Goal: Task Accomplishment & Management: Use online tool/utility

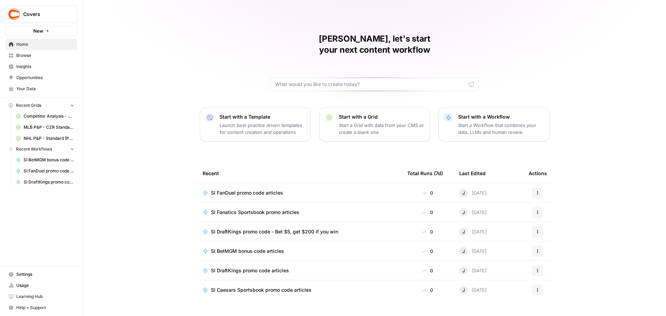
click at [262, 189] on span "SI FanDuel promo code articles" at bounding box center [247, 192] width 72 height 7
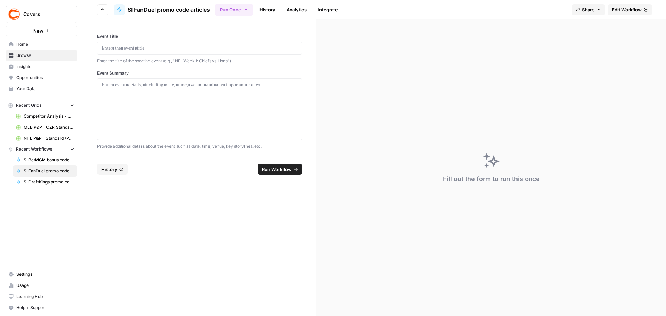
click at [632, 8] on span "Edit Workflow" at bounding box center [627, 9] width 30 height 7
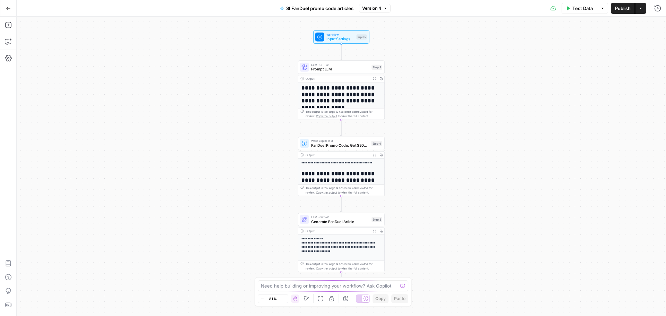
click at [587, 12] on button "Test Data" at bounding box center [579, 8] width 36 height 11
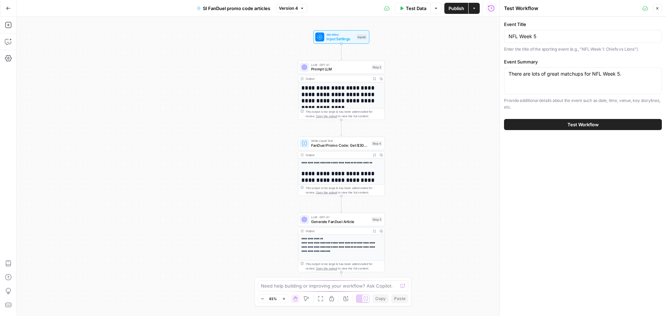
click at [575, 125] on span "Test Workflow" at bounding box center [582, 124] width 31 height 7
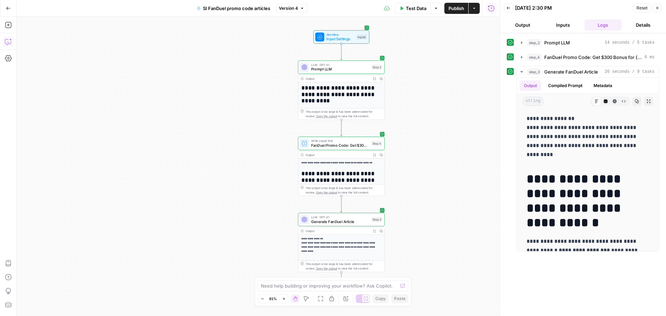
click at [5, 41] on icon "button" at bounding box center [8, 41] width 7 height 7
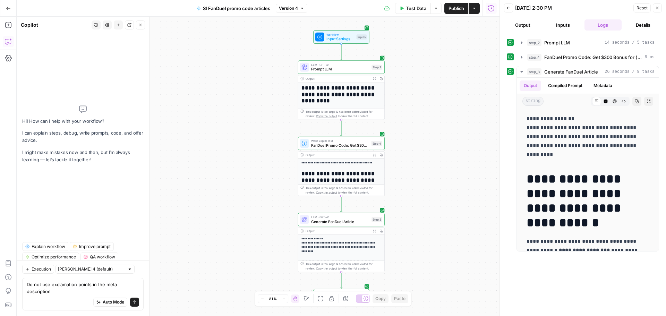
type textarea "Do not use exclamation points in the meta description."
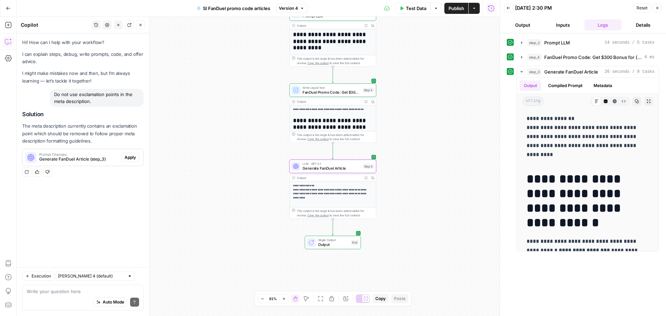
click at [135, 156] on span "Apply" at bounding box center [129, 157] width 11 height 6
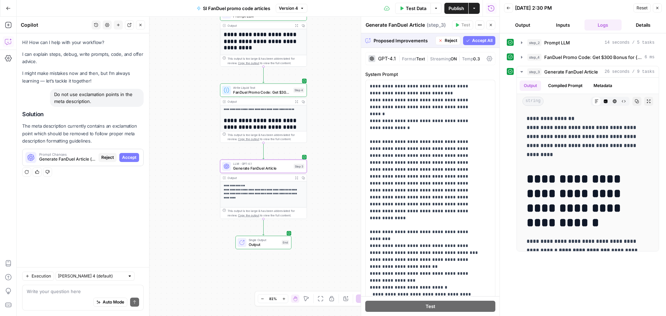
click at [133, 160] on span "Accept" at bounding box center [129, 157] width 14 height 6
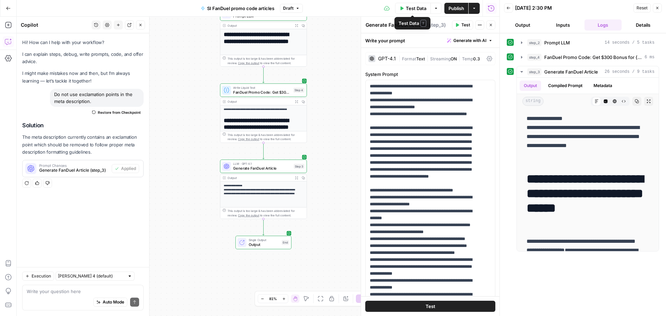
click at [417, 8] on span "Test Data" at bounding box center [416, 8] width 20 height 7
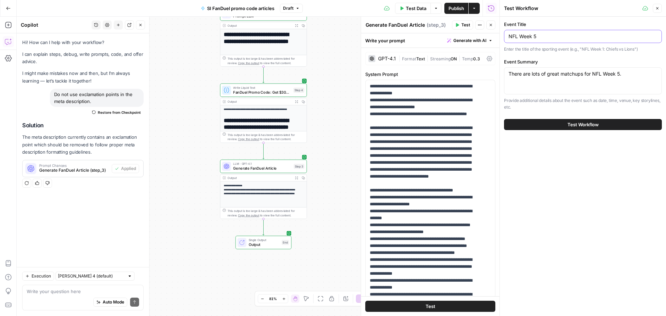
click at [542, 34] on input "NFL Week 5" at bounding box center [582, 36] width 149 height 7
click at [555, 35] on input "NFL Week 5" at bounding box center [582, 36] width 149 height 7
type input "N"
type input "[DATE] Night Football: Eagles vs. Giants"
click at [527, 78] on div "There are lots of great matchups for NFL Week 5. There are lots of great matchu…" at bounding box center [583, 80] width 158 height 27
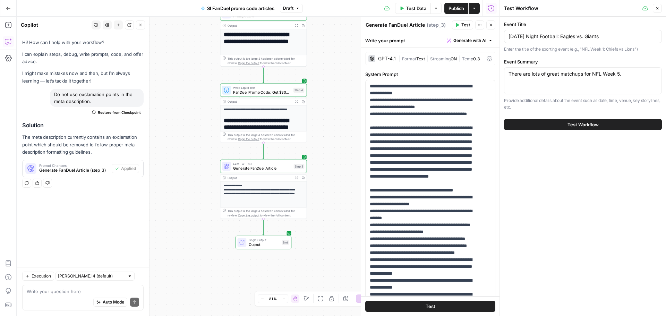
click at [530, 77] on div "There are lots of great matchups for NFL Week 5. There are lots of great matchu…" at bounding box center [583, 80] width 158 height 27
click at [530, 77] on textarea "There are lots of great matchups for NFL Week 5." at bounding box center [582, 73] width 149 height 7
paste textarea "Both the Eagles and Giants lost Sunday prior to their meeting Thursday at MetLi…"
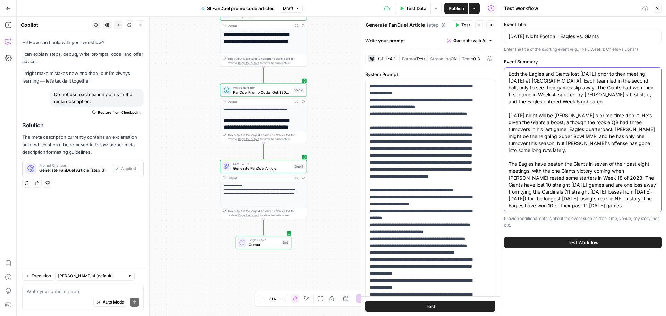
type textarea "Both the Eagles and Giants lost [DATE] prior to their meeting [DATE] at [GEOGRA…"
click at [586, 239] on span "Test Workflow" at bounding box center [582, 242] width 31 height 7
click at [589, 239] on span "Test Workflow" at bounding box center [582, 242] width 31 height 7
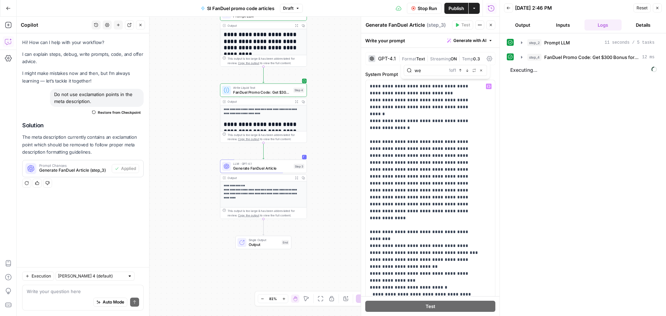
type input "w"
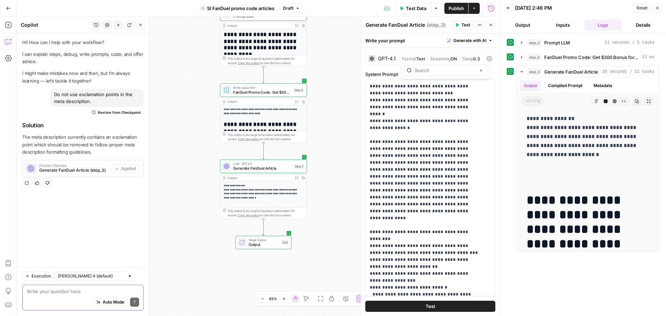
click at [56, 294] on textarea at bounding box center [83, 291] width 112 height 7
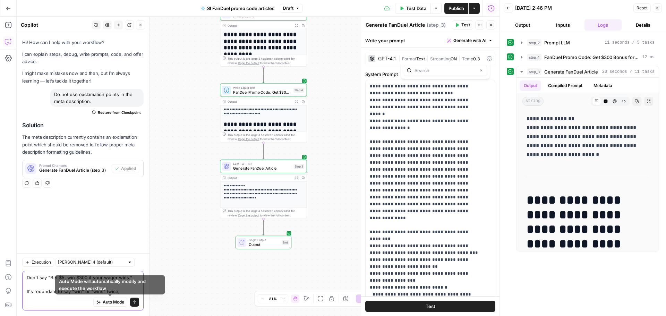
type textarea "Don't say "Bet $5, win $300 if your wager wins." It's redundant to say "win" or…"
click at [133, 302] on icon "submit" at bounding box center [134, 302] width 4 height 4
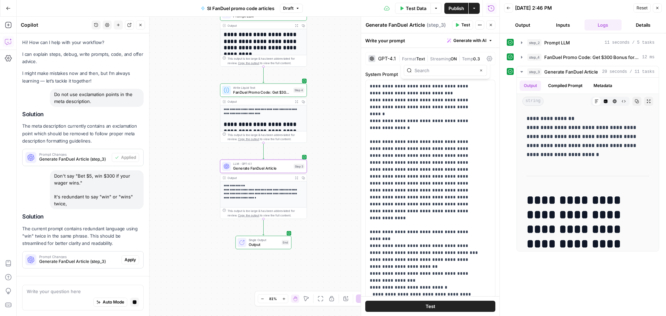
click at [128, 263] on button "Apply" at bounding box center [130, 259] width 18 height 9
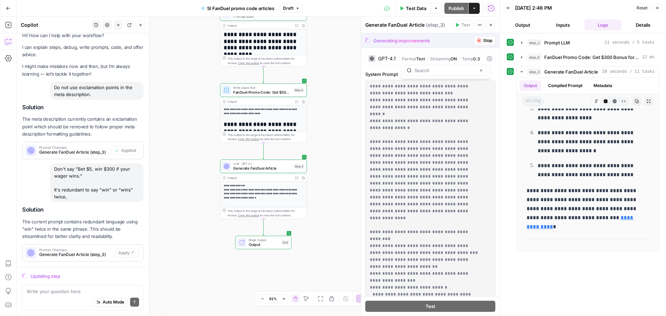
scroll to position [18, 0]
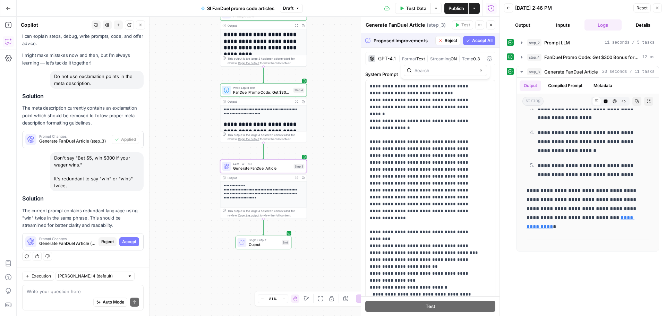
click at [122, 240] on span "Accept" at bounding box center [129, 242] width 14 height 6
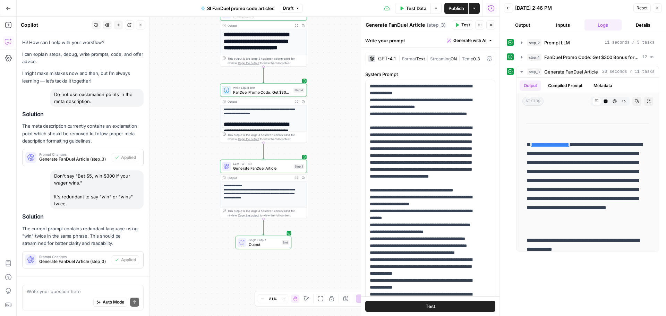
scroll to position [40, 0]
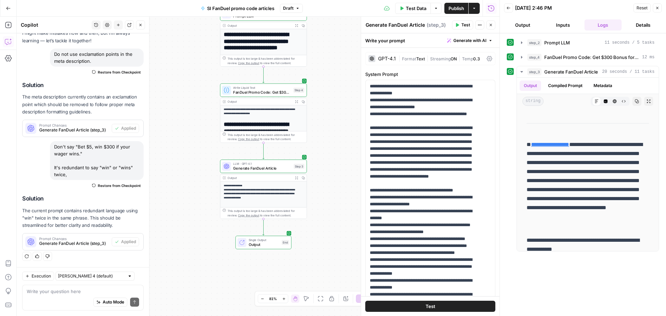
click at [127, 274] on div at bounding box center [129, 276] width 5 height 5
type input "[PERSON_NAME] 4 (default)"
click at [170, 274] on div "**********" at bounding box center [258, 166] width 483 height 299
click at [423, 7] on span "Test Data" at bounding box center [416, 8] width 20 height 7
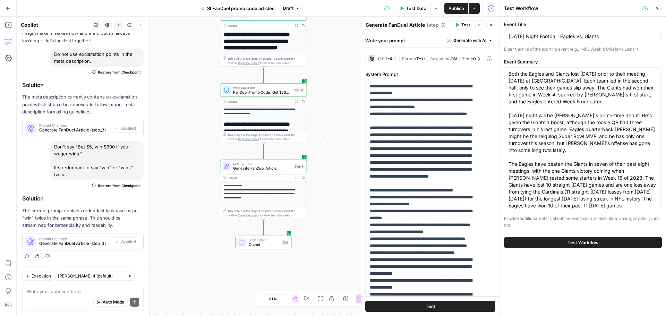
click at [602, 237] on button "Test Workflow" at bounding box center [583, 242] width 158 height 11
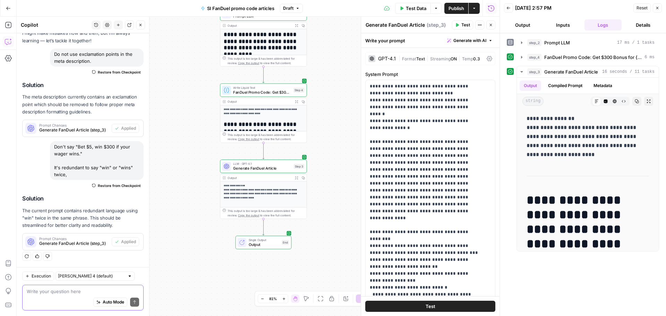
click at [66, 285] on div "Write your question here Auto Mode Send" at bounding box center [82, 298] width 121 height 26
type textarea "Turn down the temperature in the meta description."
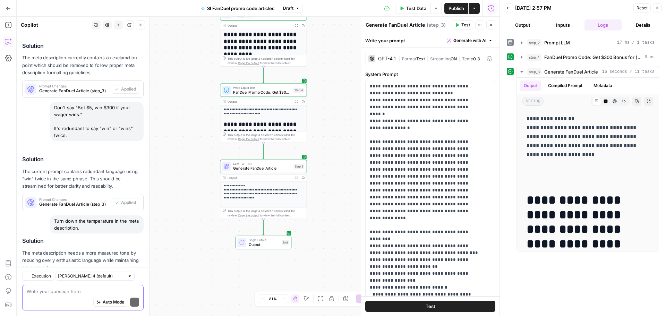
scroll to position [122, 0]
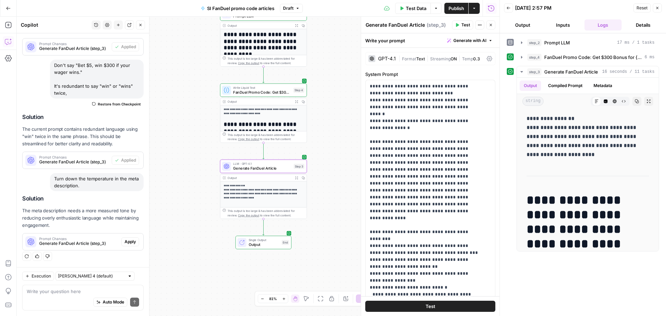
click at [129, 241] on span "Apply" at bounding box center [129, 242] width 11 height 6
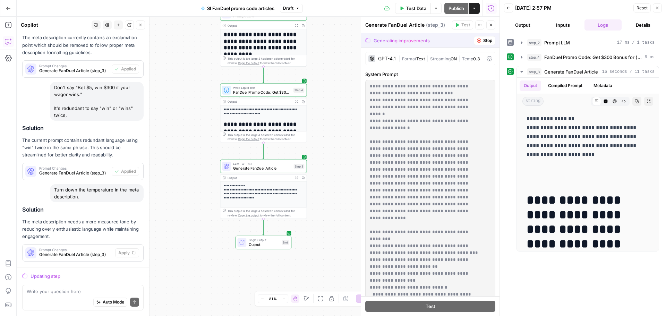
scroll to position [100, 0]
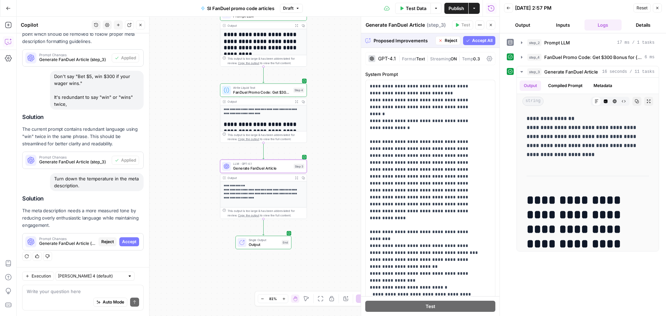
drag, startPoint x: 123, startPoint y: 243, endPoint x: 128, endPoint y: 241, distance: 4.7
click at [124, 243] on span "Accept" at bounding box center [129, 242] width 14 height 6
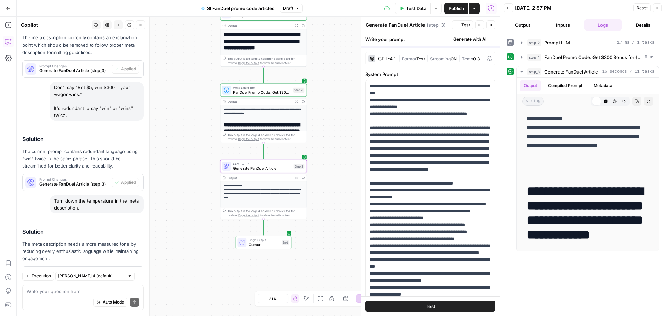
scroll to position [133, 0]
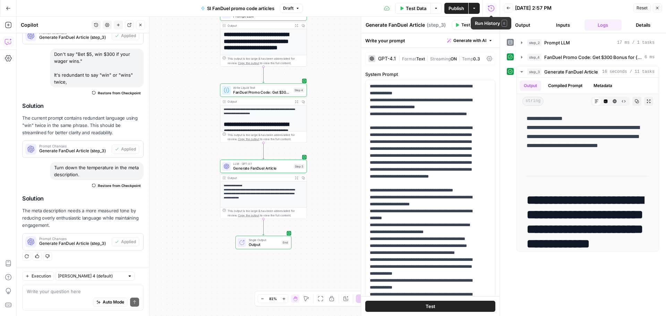
click at [417, 7] on span "Test Data" at bounding box center [416, 8] width 20 height 7
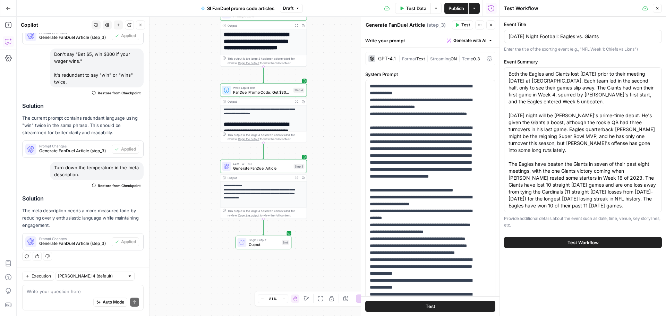
click at [583, 239] on span "Test Workflow" at bounding box center [582, 242] width 31 height 7
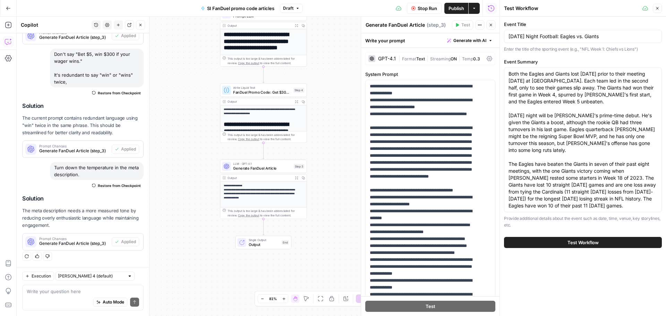
click at [579, 239] on span "Test Workflow" at bounding box center [582, 242] width 31 height 7
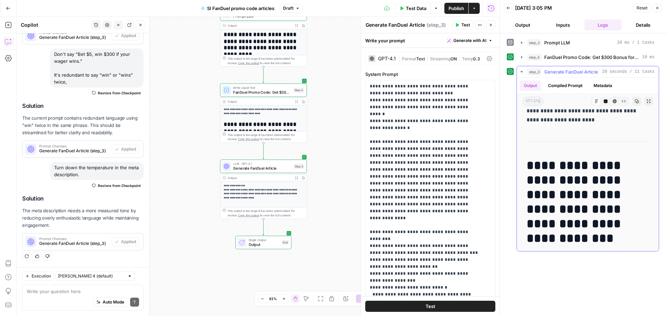
scroll to position [104, 0]
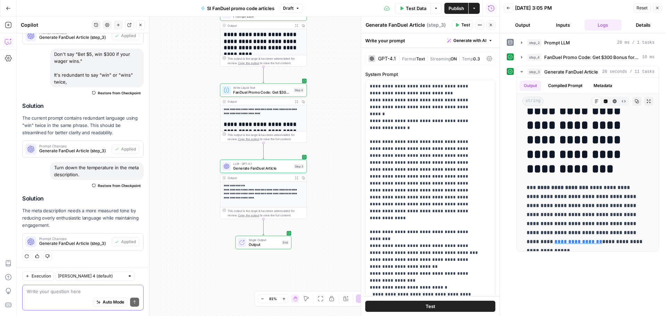
click at [47, 288] on textarea at bounding box center [83, 291] width 112 height 7
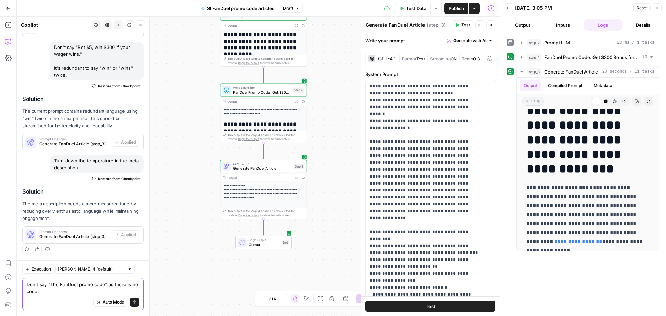
click at [41, 282] on textarea "Don't say "The FanDuel promo code" as there is no code." at bounding box center [83, 288] width 112 height 14
click at [57, 293] on textarea "Don't write "The FanDuel promo code" as there is no code." at bounding box center [83, 288] width 112 height 14
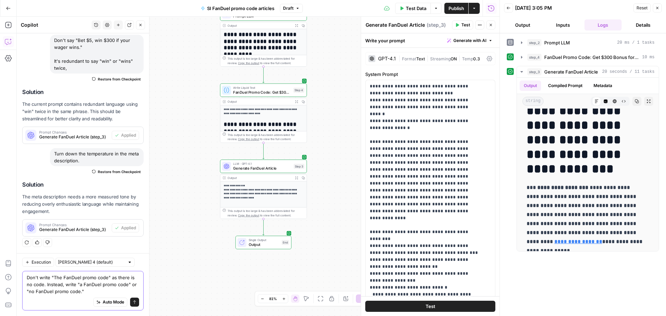
type textarea "Don't write "The FanDuel promo code" as there is no code. Instead, write "a Fan…"
click at [130, 303] on button "Send" at bounding box center [134, 302] width 9 height 9
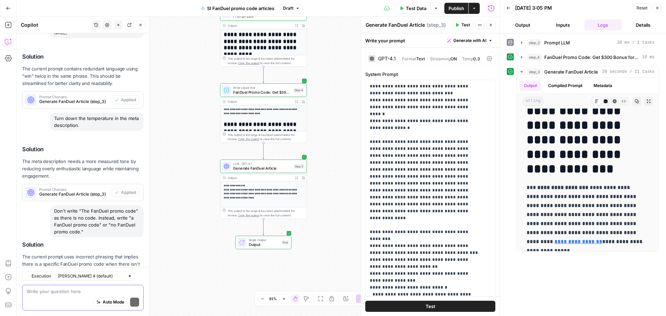
scroll to position [235, 0]
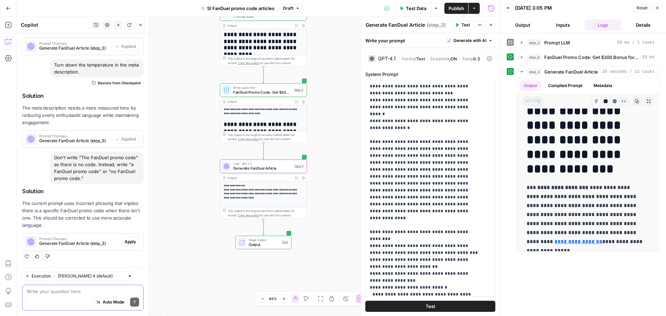
click at [128, 243] on span "Apply" at bounding box center [129, 242] width 11 height 6
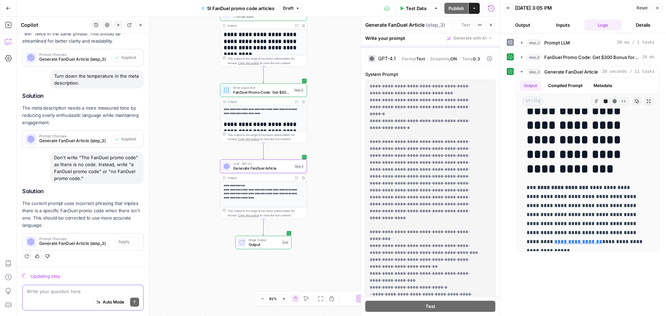
scroll to position [202, 0]
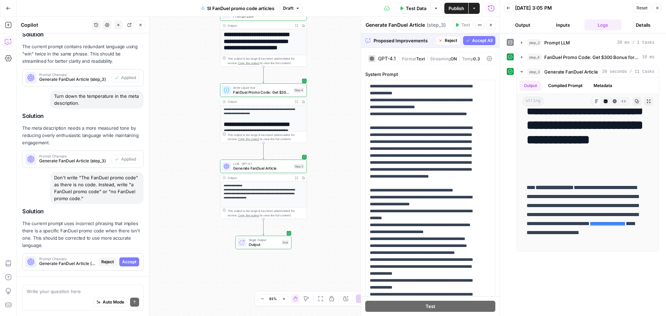
scroll to position [202, 0]
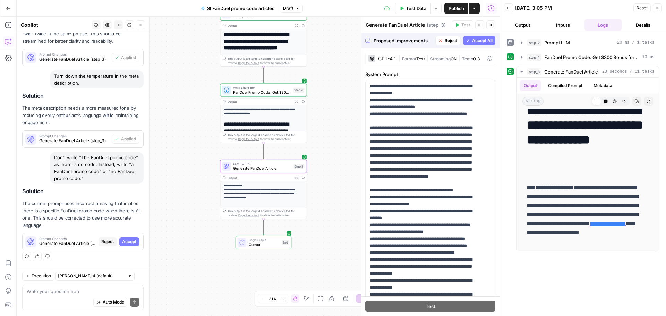
click at [122, 241] on span "Accept" at bounding box center [129, 242] width 14 height 6
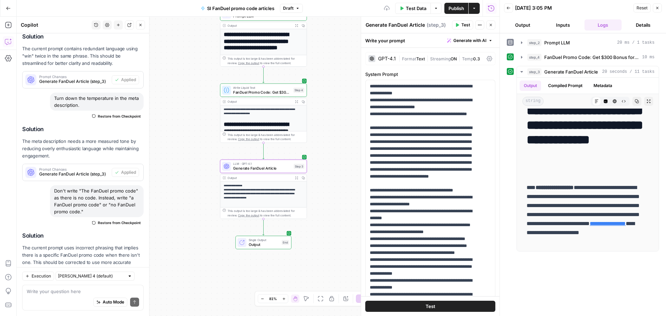
scroll to position [0, 0]
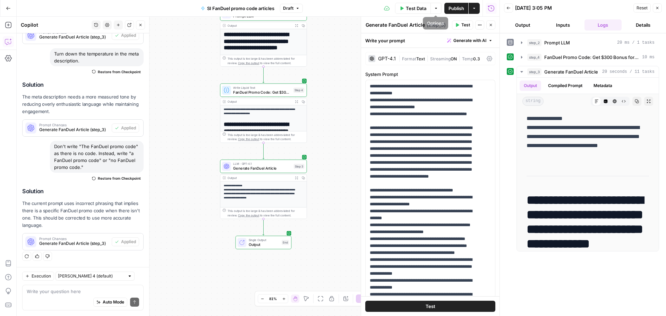
click at [423, 8] on span "Test Data" at bounding box center [416, 8] width 20 height 7
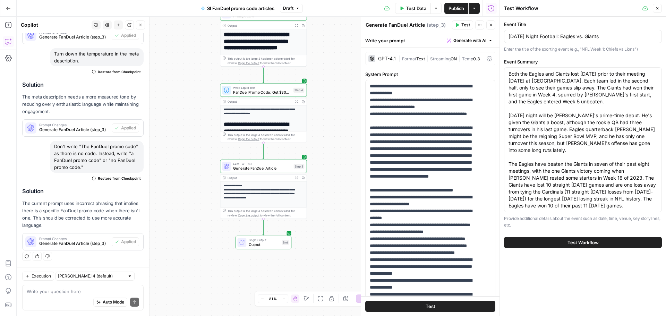
click at [584, 239] on span "Test Workflow" at bounding box center [582, 242] width 31 height 7
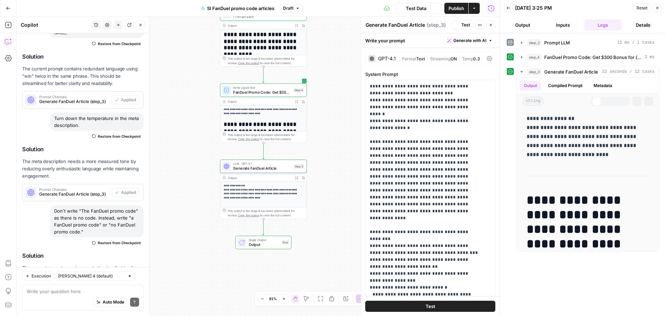
scroll to position [247, 0]
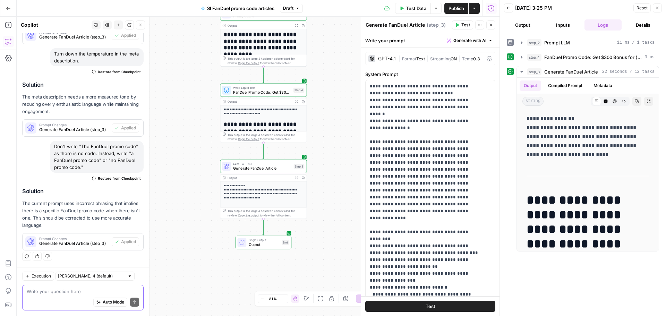
click at [91, 293] on textarea at bounding box center [83, 291] width 112 height 7
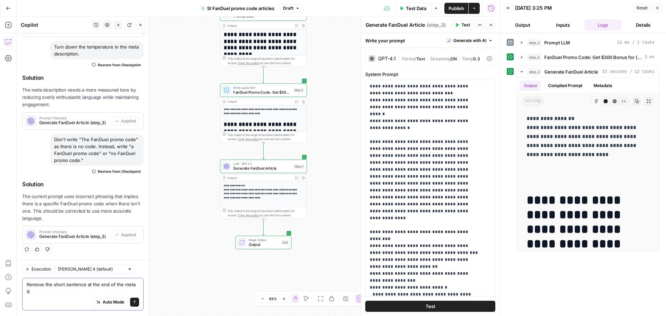
scroll to position [253, 0]
click at [66, 290] on textarea "Remove the short sentence at the end of the meta description." at bounding box center [83, 288] width 112 height 14
type textarea "Remove the short sentence at the end of the meta description. We don't need a s…"
click at [130, 304] on button "Send" at bounding box center [134, 302] width 9 height 9
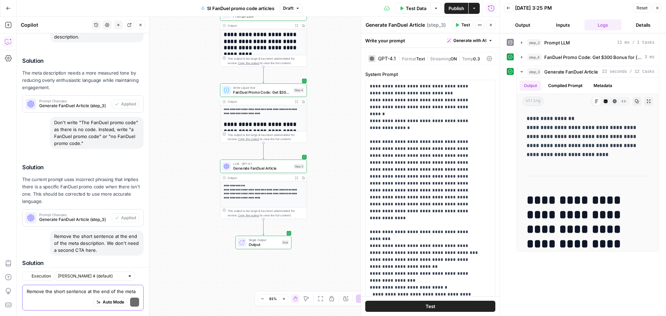
scroll to position [335, 0]
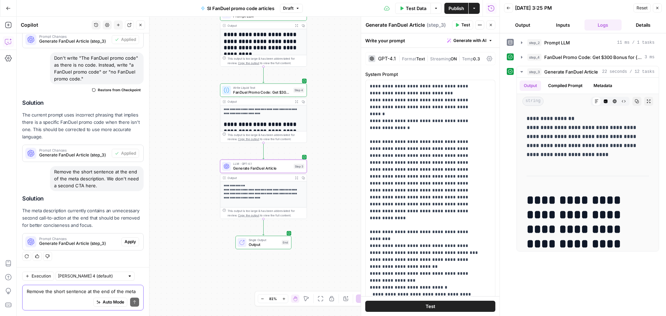
click at [124, 242] on span "Apply" at bounding box center [129, 242] width 11 height 6
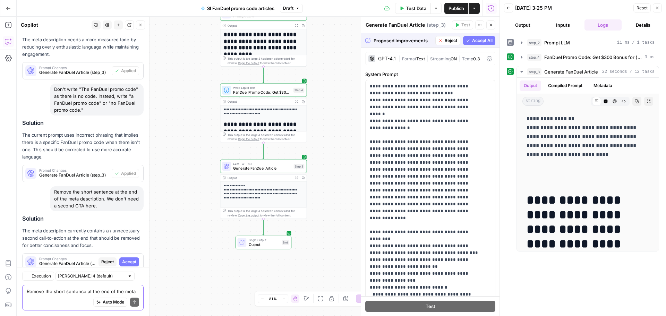
scroll to position [291, 0]
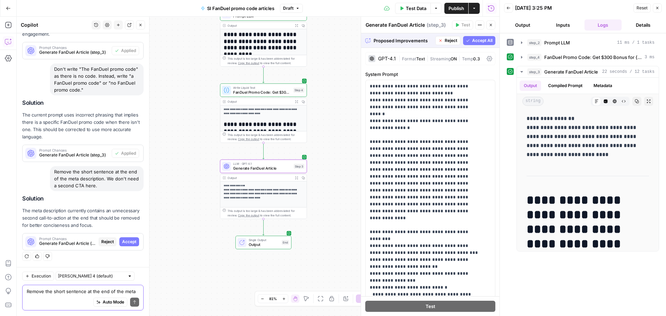
click at [135, 242] on div "Prompt Changes Generate FanDuel Article (step_3) Reject Accept" at bounding box center [83, 241] width 121 height 11
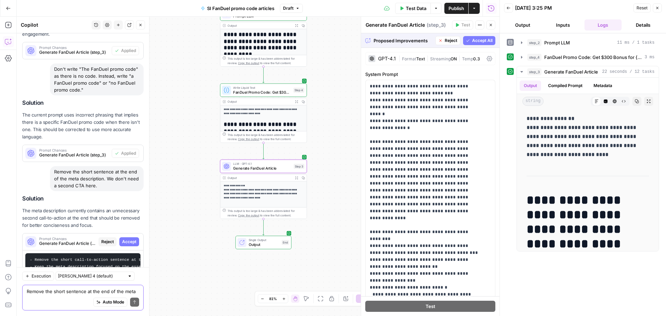
scroll to position [302, 0]
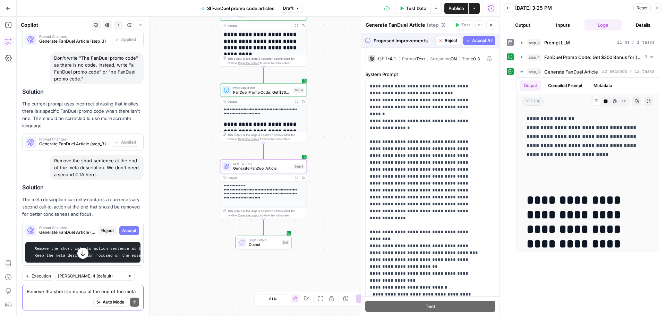
click at [131, 226] on button "Accept" at bounding box center [129, 230] width 20 height 9
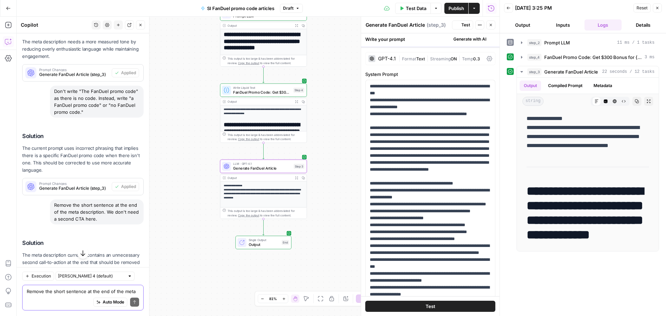
scroll to position [335, 0]
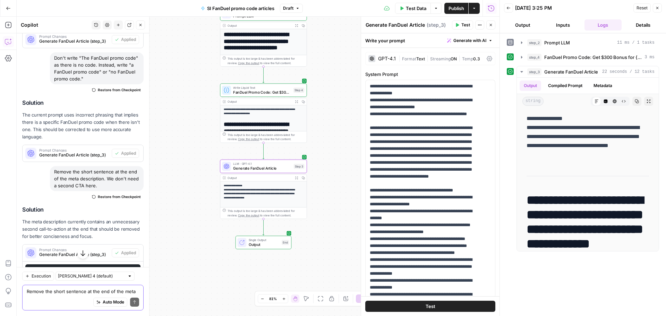
click at [416, 9] on span "Test Data" at bounding box center [416, 8] width 20 height 7
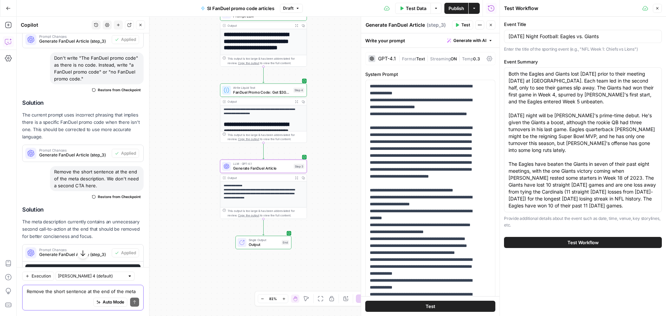
click at [598, 239] on span "Test Workflow" at bounding box center [582, 242] width 31 height 7
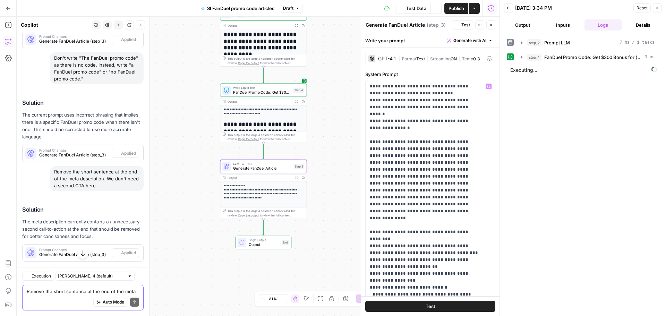
scroll to position [346, 0]
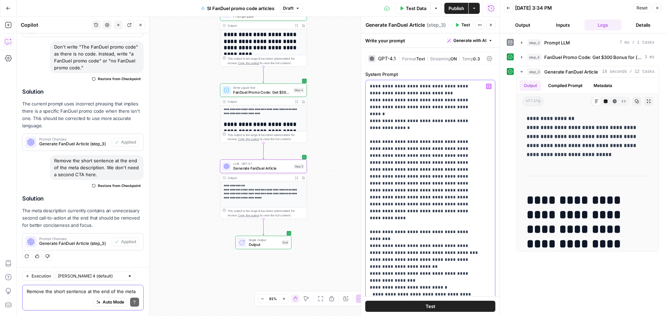
type input "meta"
click at [466, 71] on icon "button" at bounding box center [466, 70] width 3 height 3
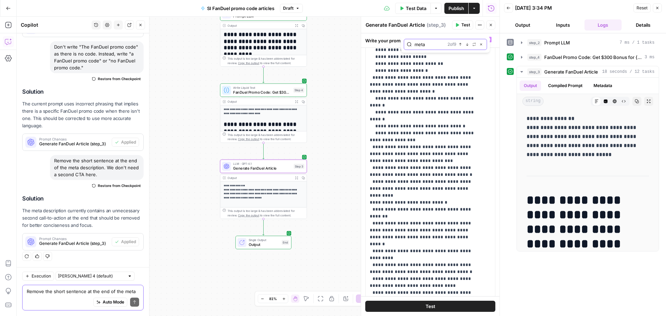
scroll to position [1384, 0]
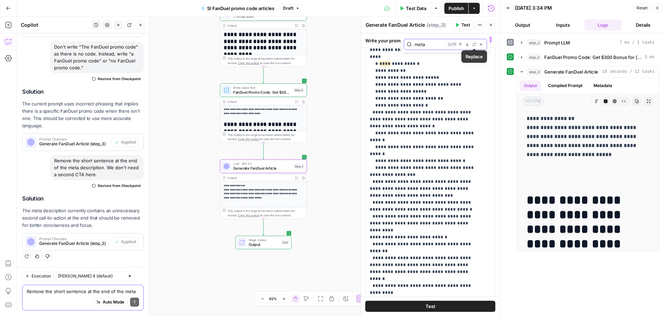
click at [468, 43] on icon "button" at bounding box center [466, 44] width 3 height 3
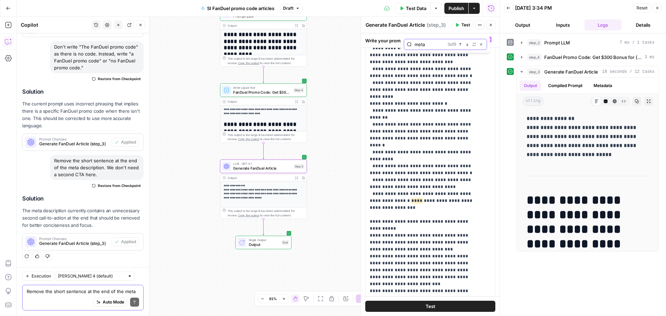
scroll to position [1522, 0]
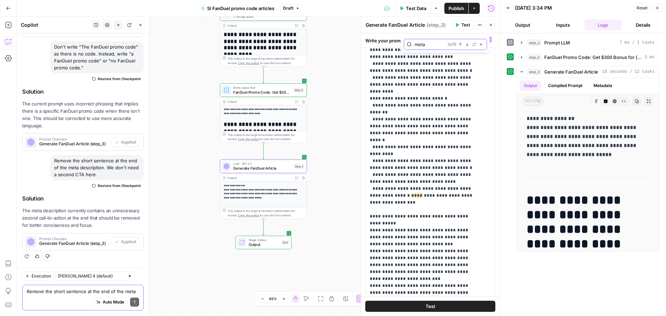
click at [466, 44] on icon "button" at bounding box center [466, 44] width 3 height 3
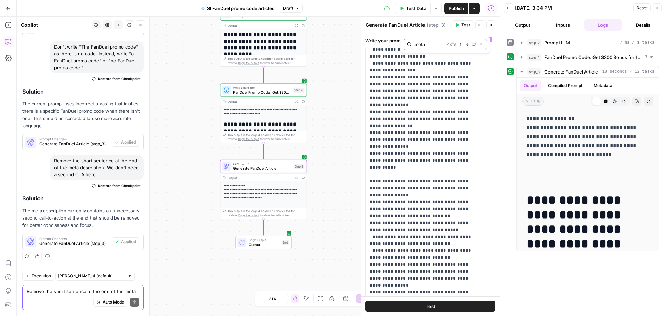
scroll to position [1911, 0]
click at [466, 43] on icon "button" at bounding box center [466, 44] width 3 height 3
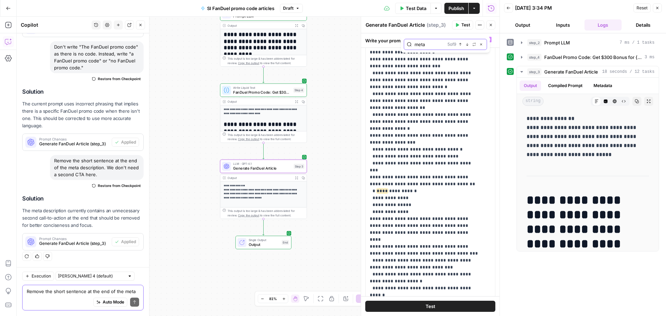
scroll to position [2181, 0]
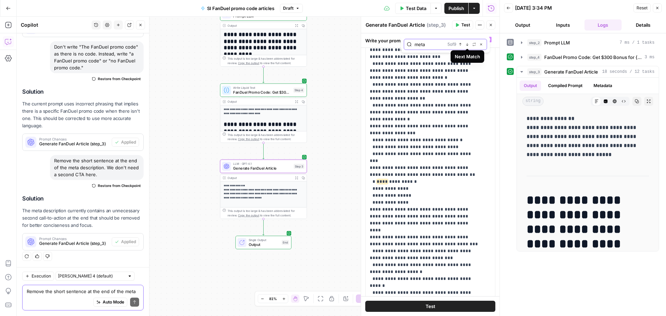
click at [466, 43] on icon "button" at bounding box center [466, 44] width 3 height 3
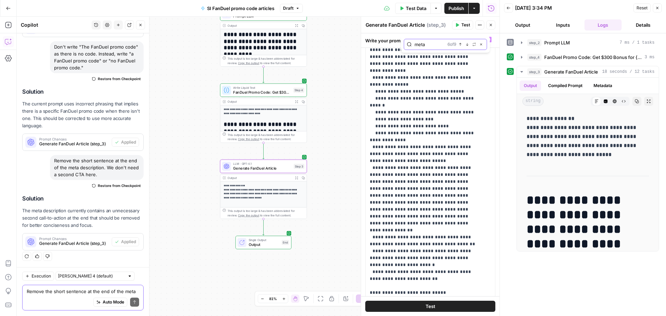
scroll to position [3256, 0]
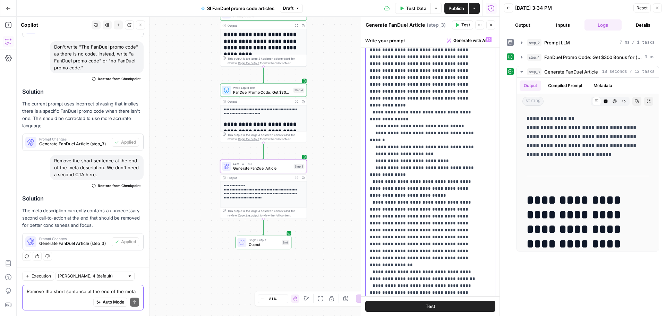
drag, startPoint x: 413, startPoint y: 189, endPoint x: 372, endPoint y: 173, distance: 44.4
drag, startPoint x: 431, startPoint y: 223, endPoint x: 370, endPoint y: 216, distance: 61.5
click at [69, 291] on textarea "Remove the short sentence at the end of the meta description. We don't need a s…" at bounding box center [83, 291] width 112 height 7
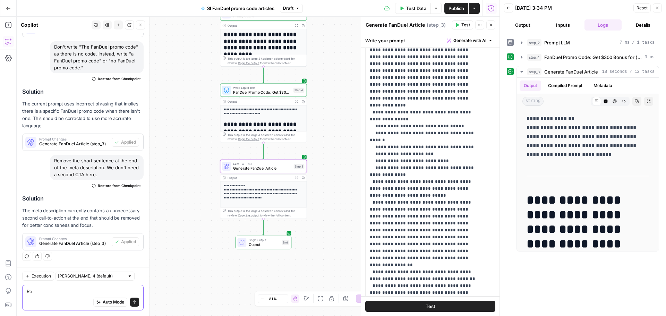
type textarea "R"
type textarea "D"
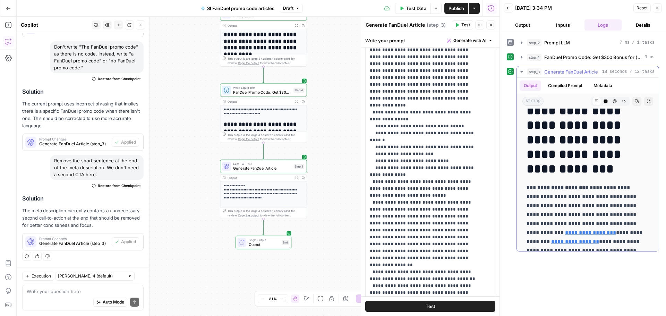
scroll to position [0, 0]
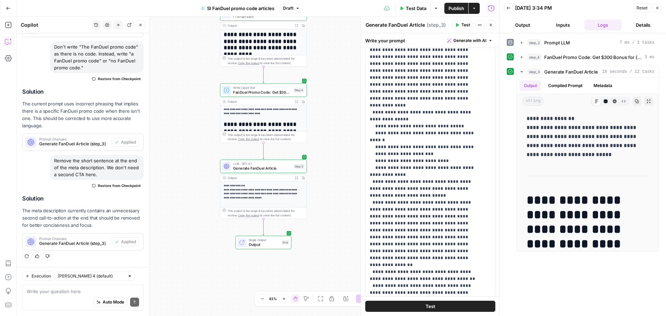
click at [454, 11] on span "Publish" at bounding box center [456, 8] width 16 height 7
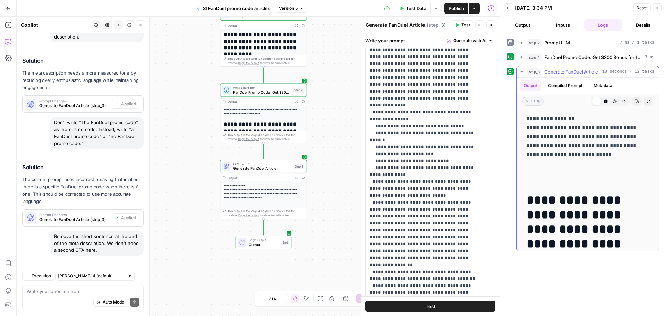
scroll to position [346, 0]
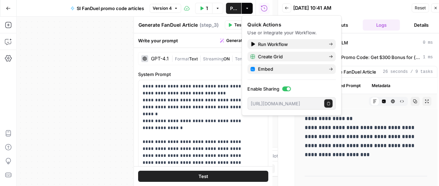
scroll to position [1328, 0]
